Goal: Task Accomplishment & Management: Use online tool/utility

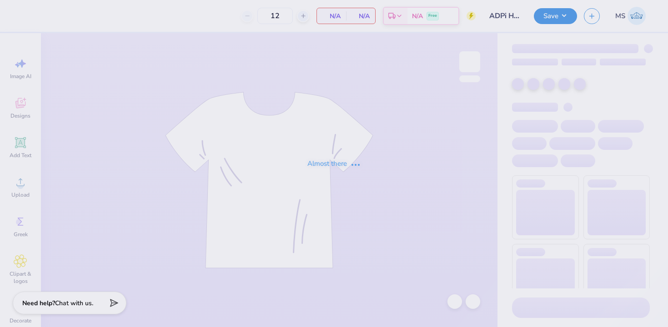
type input "ADPi House Girls 2025"
type input "37"
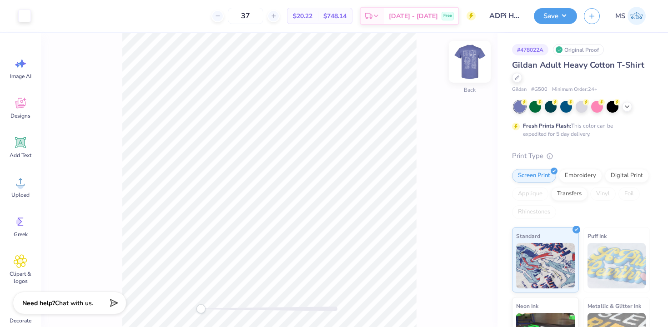
click at [470, 63] on img at bounding box center [469, 62] width 36 height 36
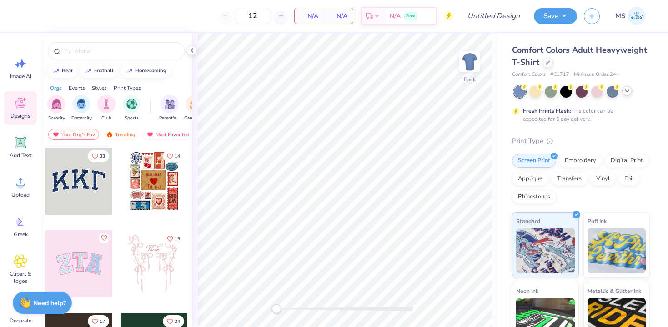
click at [628, 95] on div at bounding box center [582, 92] width 136 height 12
click at [626, 91] on polyline at bounding box center [627, 91] width 4 height 2
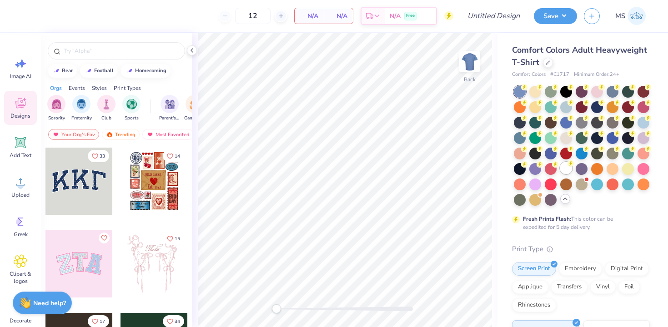
click at [562, 168] on div at bounding box center [566, 168] width 12 height 12
click at [21, 186] on circle at bounding box center [20, 186] width 6 height 6
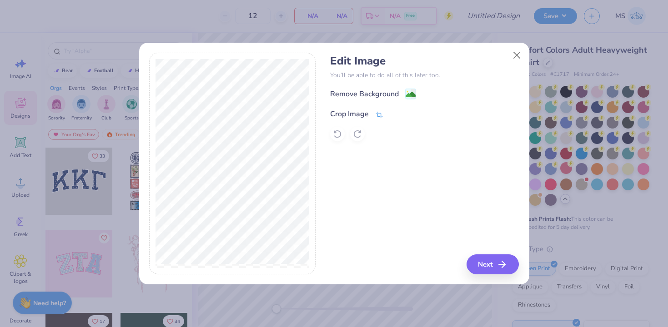
click at [379, 111] on icon at bounding box center [379, 115] width 8 height 8
click at [393, 115] on polyline at bounding box center [394, 113] width 4 height 3
click at [411, 94] on image at bounding box center [410, 95] width 10 height 10
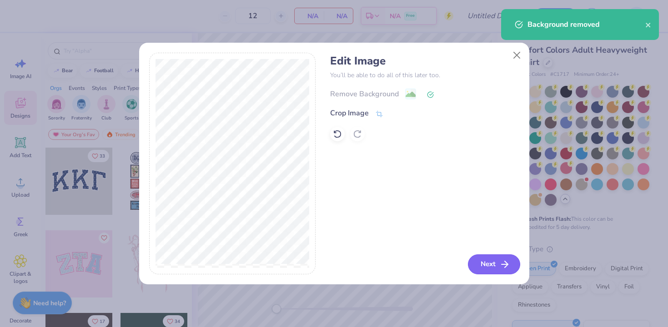
click at [488, 260] on button "Next" at bounding box center [494, 265] width 52 height 20
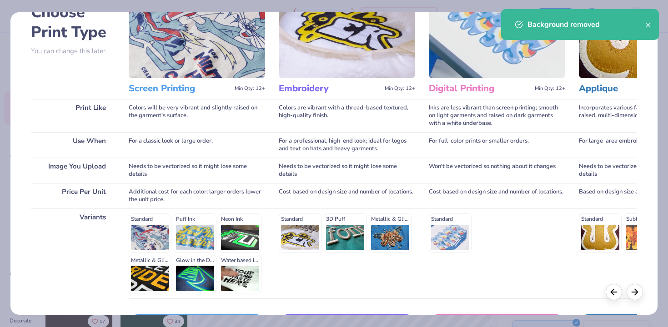
scroll to position [126, 0]
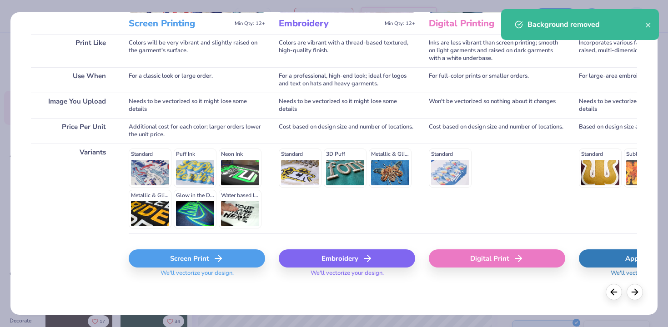
click at [196, 261] on div "Screen Print" at bounding box center [197, 259] width 136 height 18
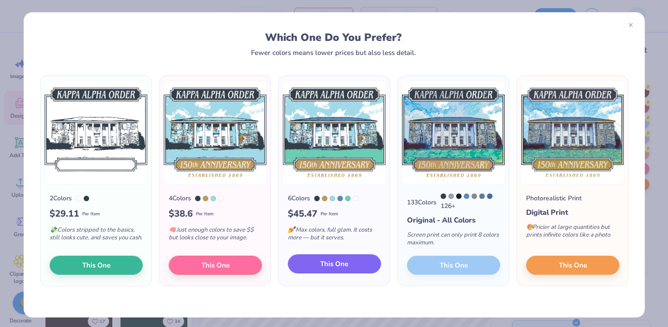
click at [365, 263] on button "This One" at bounding box center [334, 264] width 93 height 19
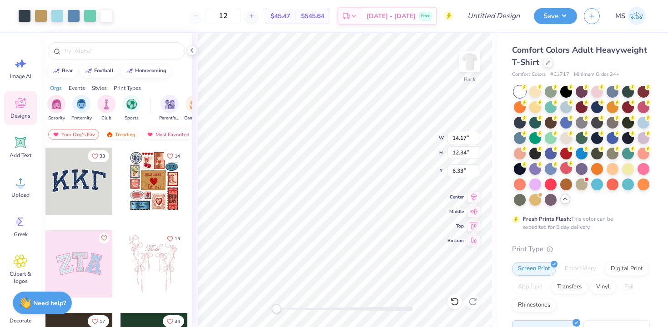
type input "12.61"
type input "10.98"
type input "3.00"
click at [477, 196] on icon at bounding box center [473, 195] width 13 height 11
click at [547, 14] on button "Save" at bounding box center [555, 15] width 43 height 16
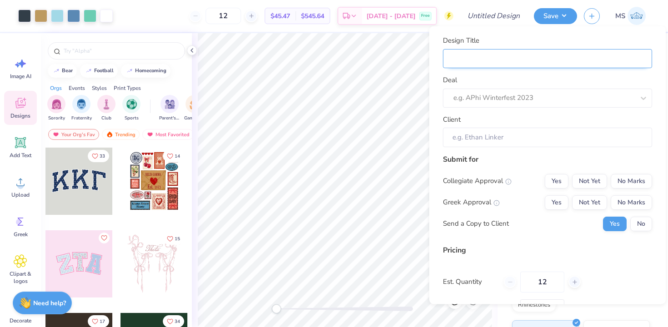
click at [514, 56] on input "Design Title" at bounding box center [547, 59] width 209 height 20
type input "A"
type input "AD"
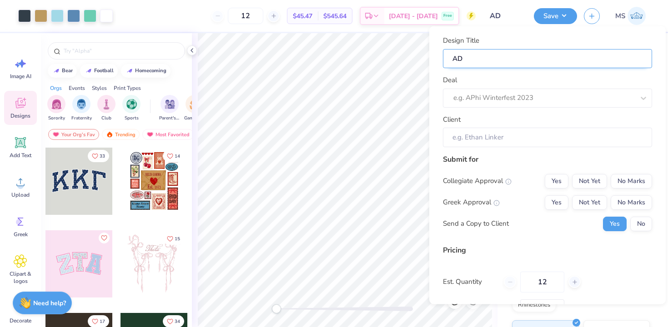
type input "ADP"
type input "ADPI"
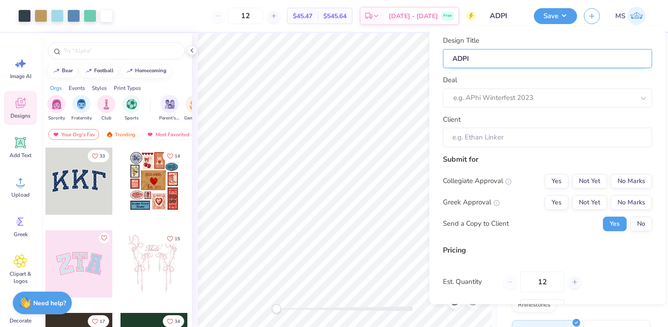
type input "ADPI"
type input "ADPI 5"
type input "ADPI 50"
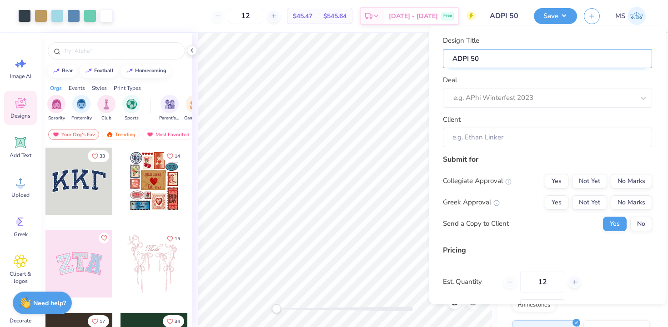
type input "ADPI 50t"
type input "ADPI 50th"
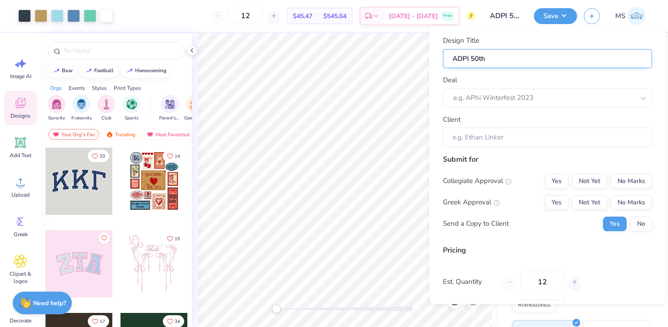
type input "ADPI 50th"
type input "ADPI 50th t"
type input "ADPI 50th te"
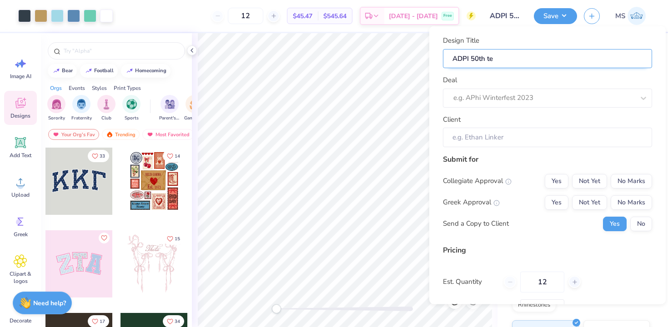
type input "ADPI 50th tee"
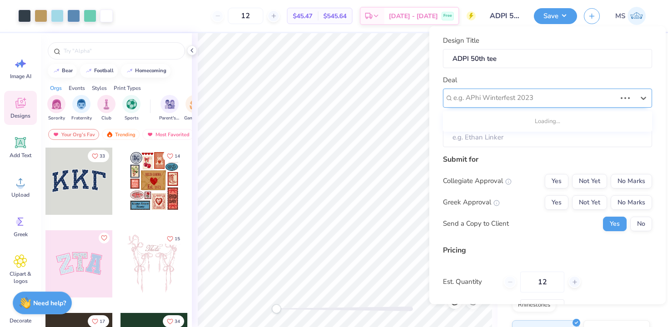
click at [520, 95] on div at bounding box center [534, 98] width 163 height 12
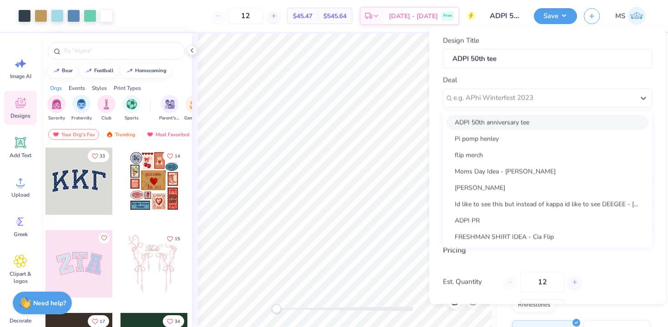
click at [517, 115] on div "ADPI 50th anniversary tee" at bounding box center [547, 122] width 202 height 15
type input "Cat Tolbert"
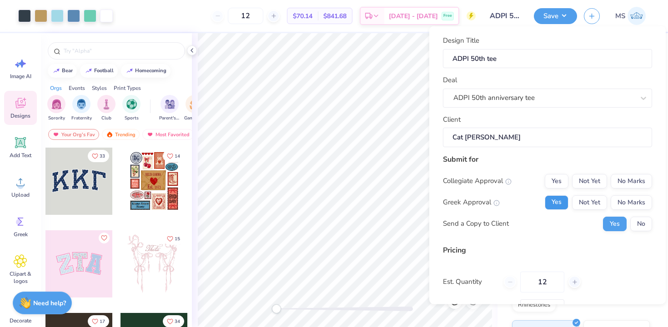
click at [561, 198] on button "Yes" at bounding box center [557, 202] width 24 height 15
click at [560, 182] on button "Yes" at bounding box center [557, 181] width 24 height 15
click at [617, 185] on button "No Marks" at bounding box center [630, 181] width 41 height 15
click at [635, 227] on button "No" at bounding box center [641, 223] width 22 height 15
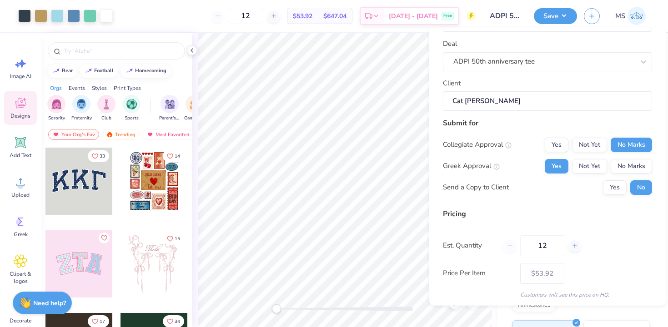
scroll to position [68, 0]
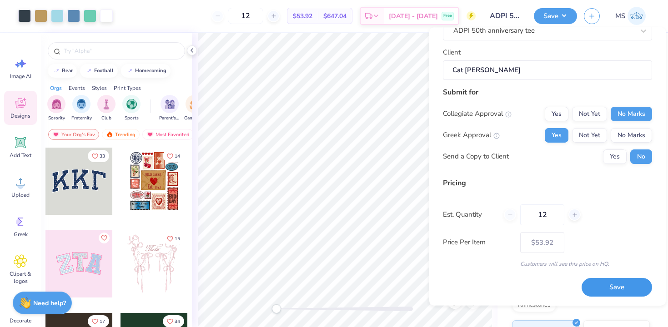
click at [605, 285] on button "Save" at bounding box center [616, 288] width 70 height 19
type input "– –"
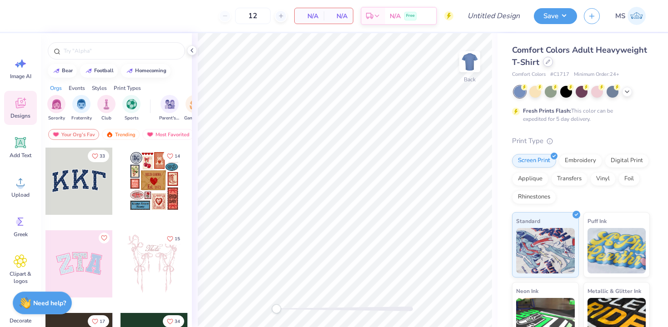
click at [546, 65] on div at bounding box center [548, 62] width 10 height 10
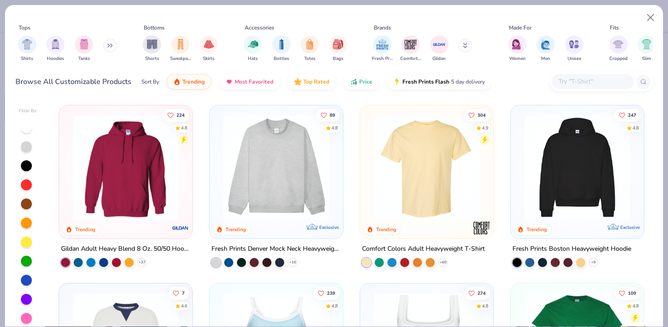
click at [569, 84] on input "text" at bounding box center [592, 81] width 70 height 10
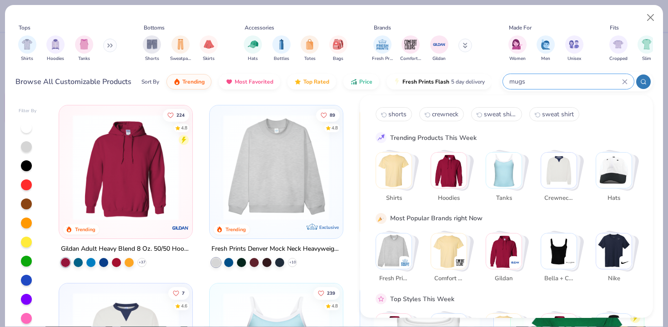
type input "mugs"
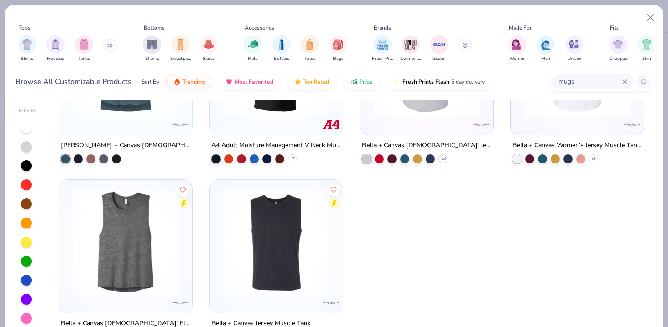
scroll to position [106, 0]
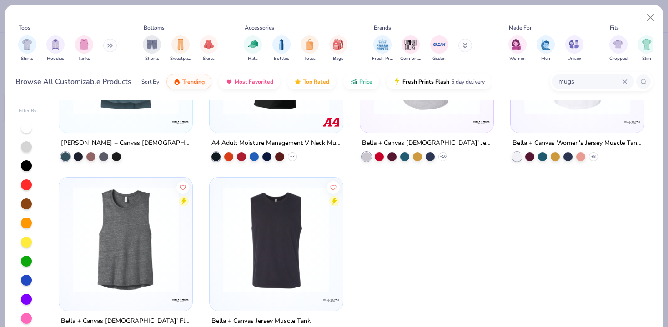
click at [623, 79] on icon at bounding box center [624, 81] width 5 height 5
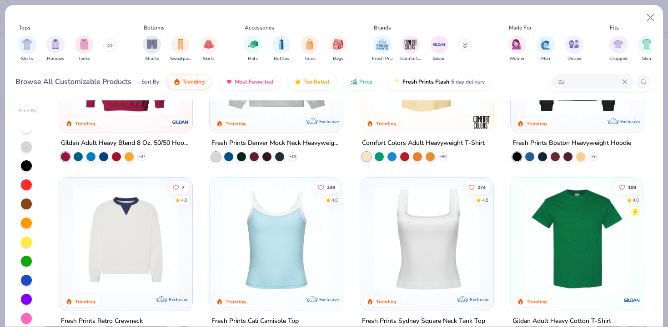
scroll to position [0, 0]
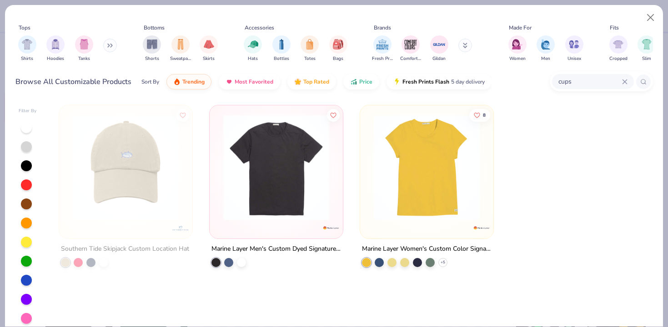
click at [600, 80] on input "cups" at bounding box center [589, 81] width 65 height 10
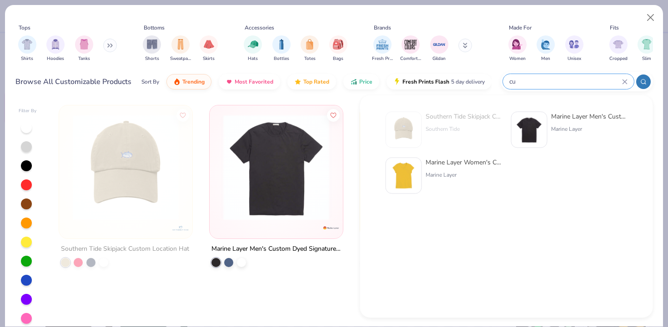
type input "c"
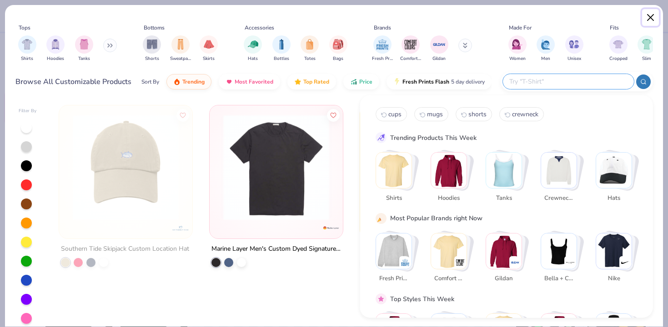
click at [648, 19] on button "Close" at bounding box center [650, 17] width 17 height 17
